Goal: Find specific page/section

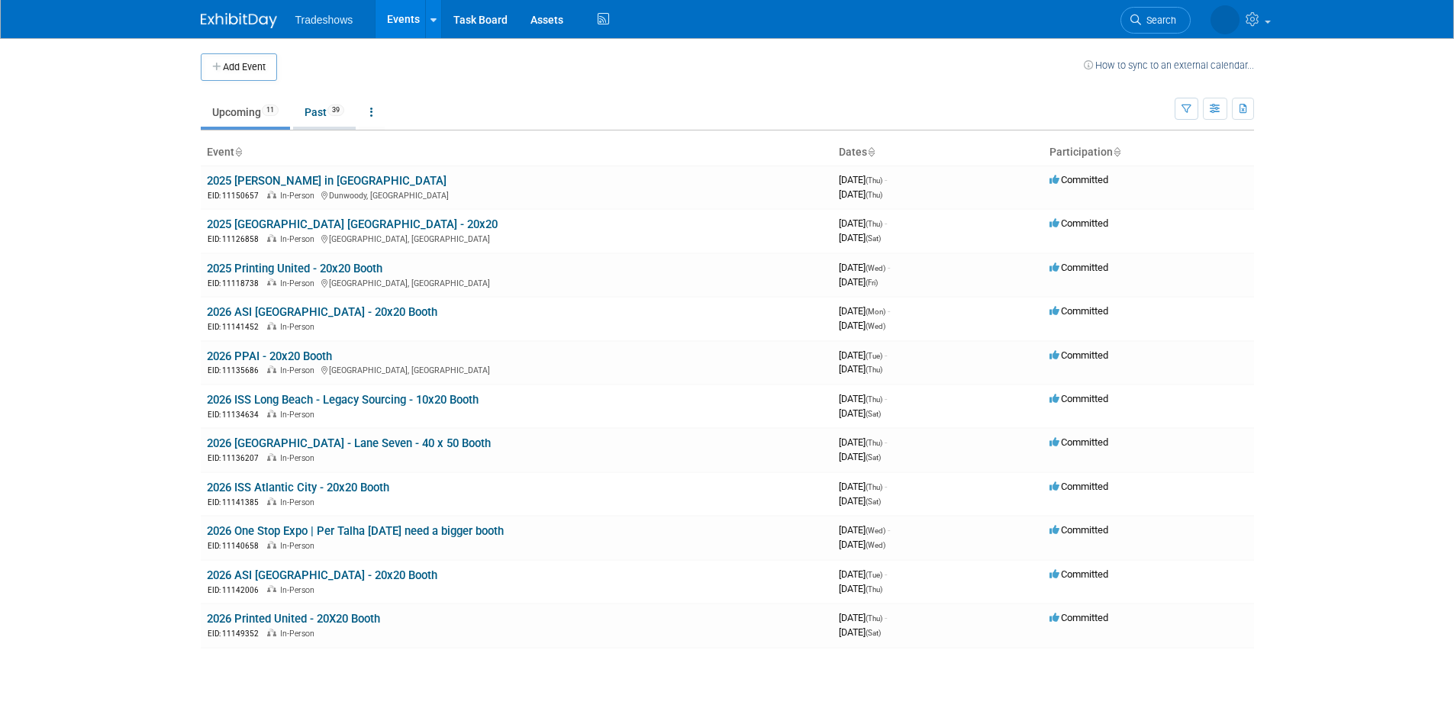
click at [311, 117] on link "Past 39" at bounding box center [324, 112] width 63 height 29
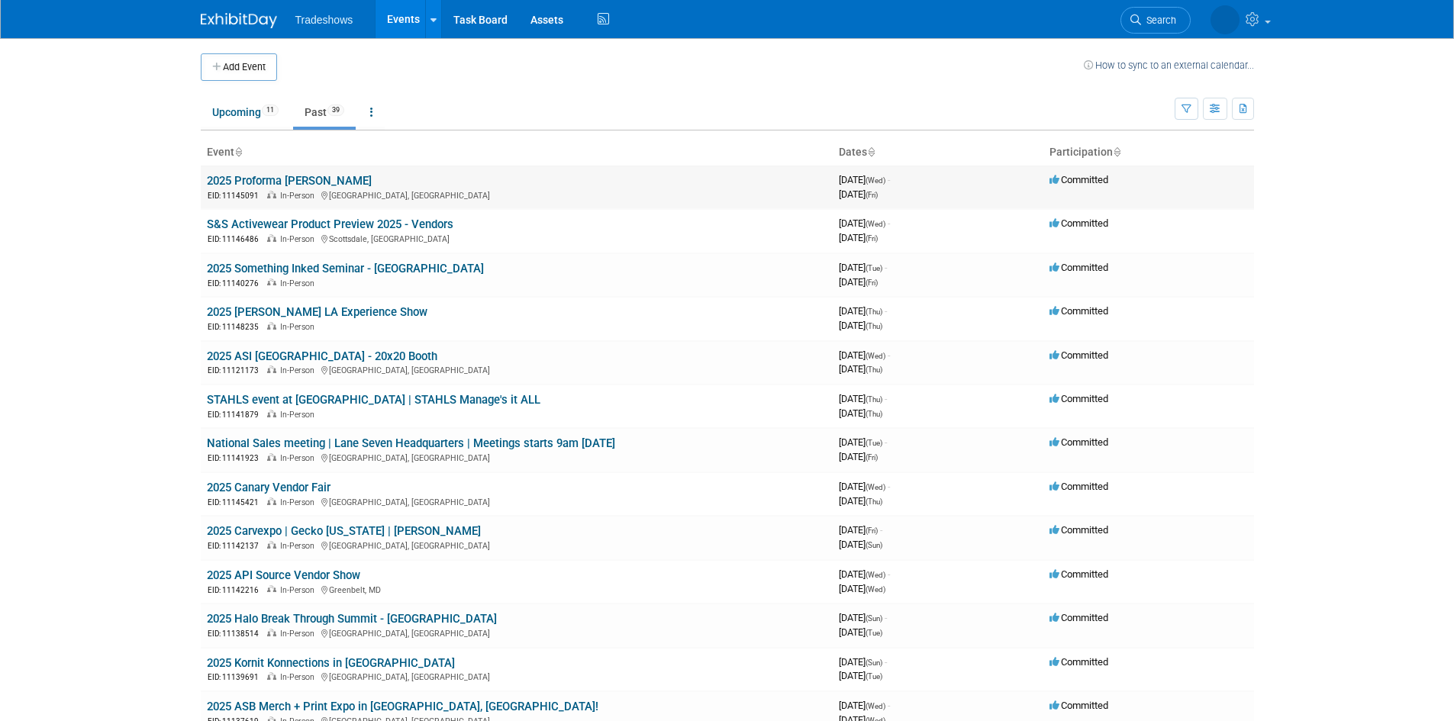
click at [314, 189] on div "EID: 11145091 In-Person [GEOGRAPHIC_DATA], [GEOGRAPHIC_DATA]" at bounding box center [517, 195] width 620 height 13
click at [321, 177] on link "2025 Proforma [PERSON_NAME]" at bounding box center [289, 181] width 165 height 14
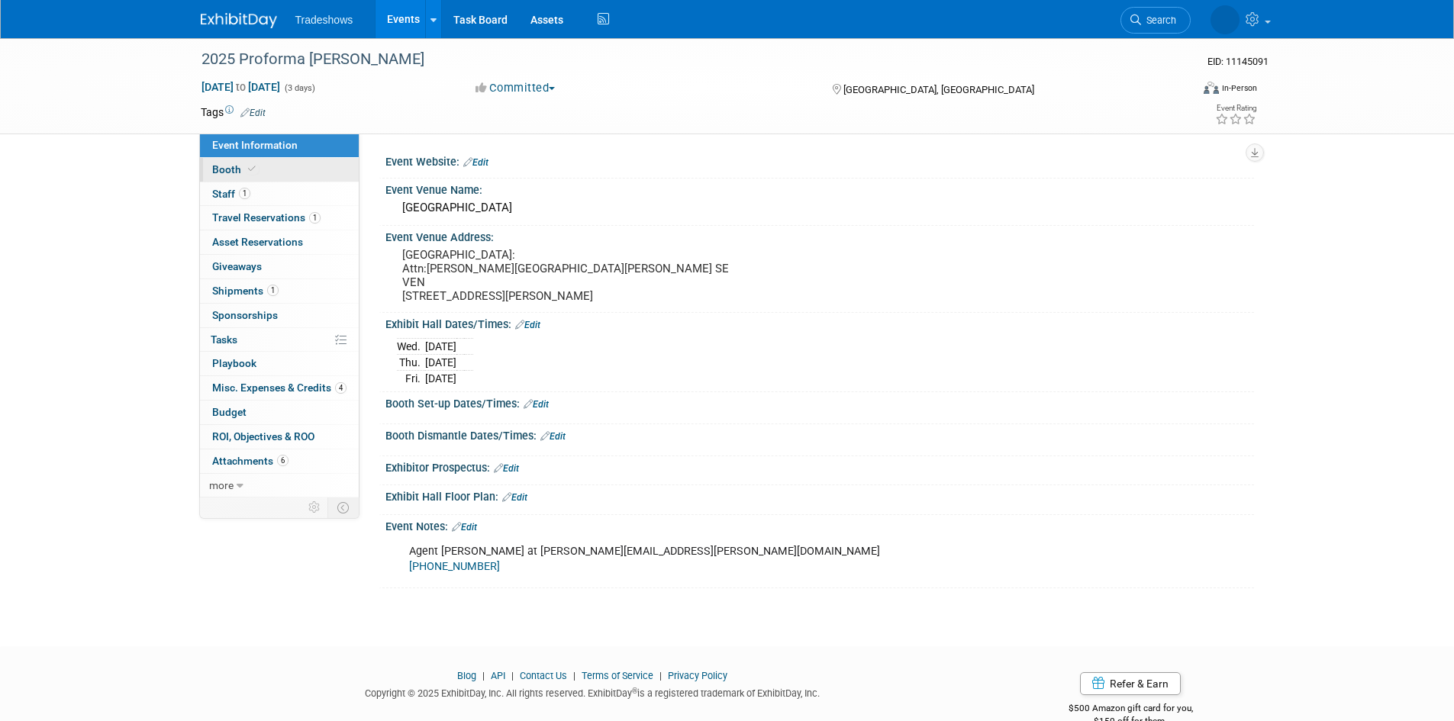
click at [309, 169] on link "Booth" at bounding box center [279, 170] width 159 height 24
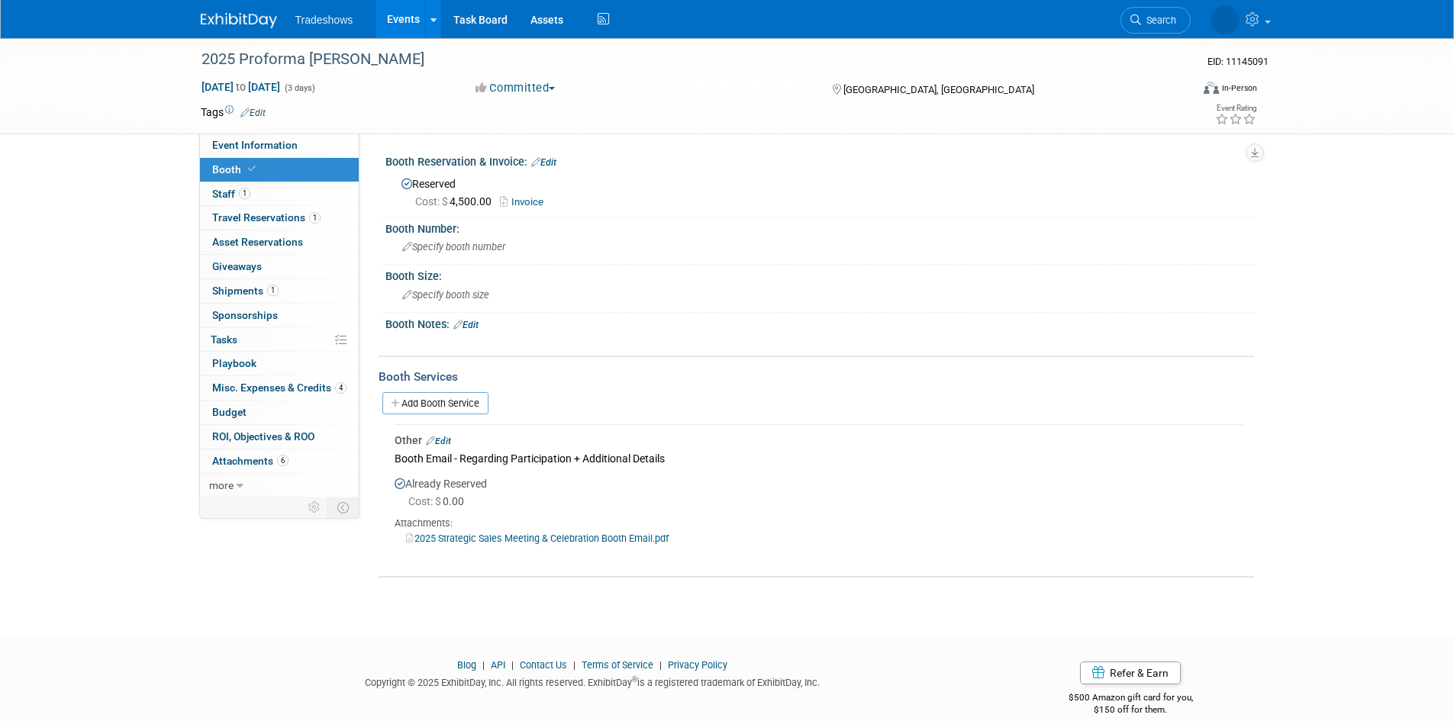
drag, startPoint x: 1176, startPoint y: 415, endPoint x: 618, endPoint y: 443, distance: 558.7
click at [1176, 415] on div "Add Booth Service" at bounding box center [816, 402] width 875 height 35
click at [279, 391] on span "Misc. Expenses & Credits 4" at bounding box center [279, 388] width 134 height 12
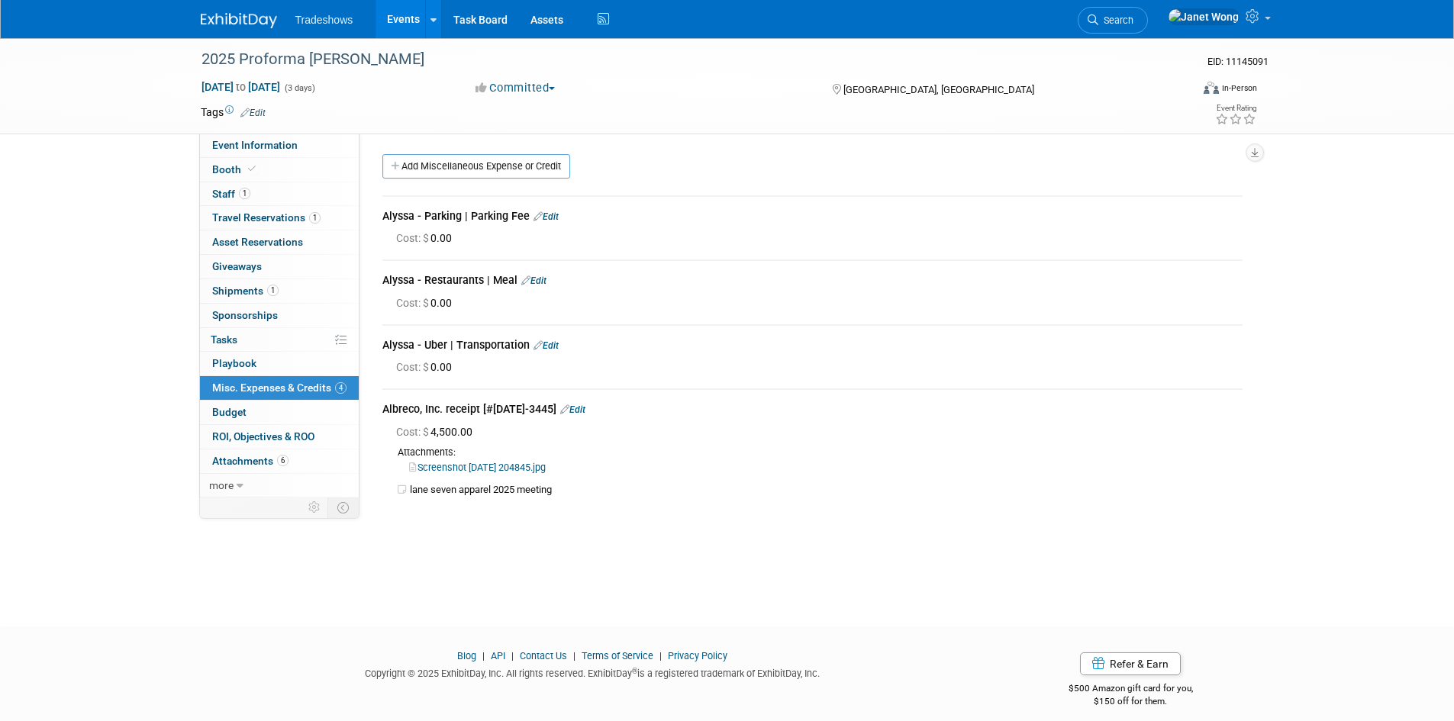
click at [539, 462] on link "Screenshot 2025-08-19 204845.jpg" at bounding box center [477, 467] width 137 height 11
click at [300, 169] on link "Booth" at bounding box center [279, 170] width 159 height 24
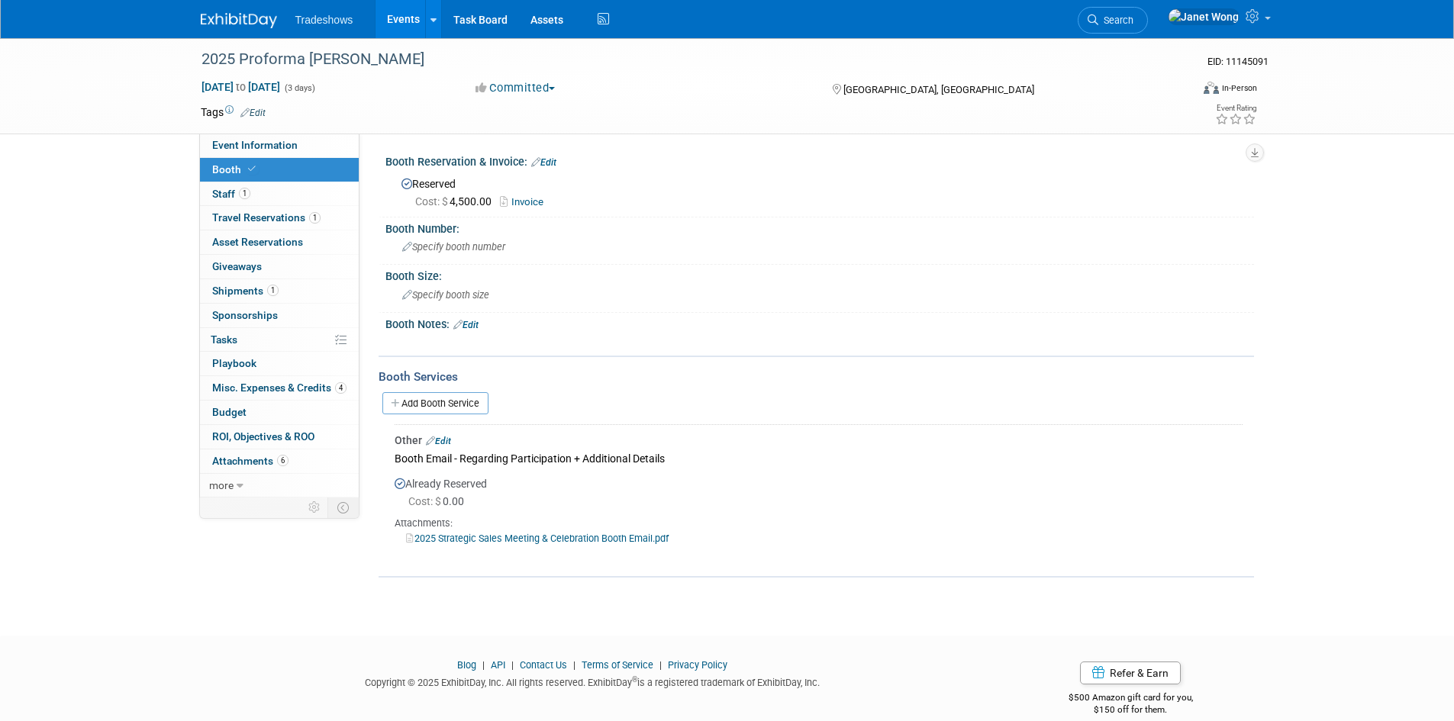
click at [573, 535] on link "2025 Strategic Sales Meeting & Celebration Booth Email.pdf" at bounding box center [537, 538] width 263 height 11
